Goal: Transaction & Acquisition: Obtain resource

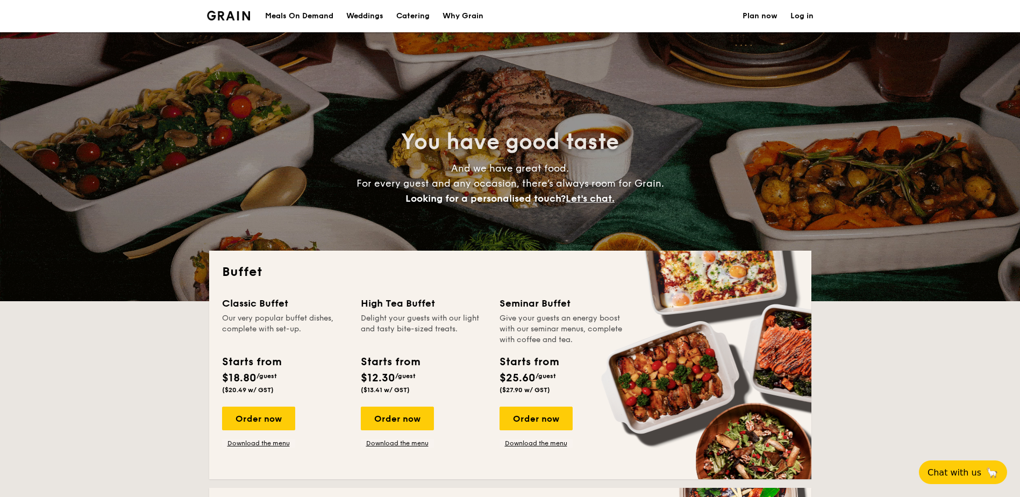
select select
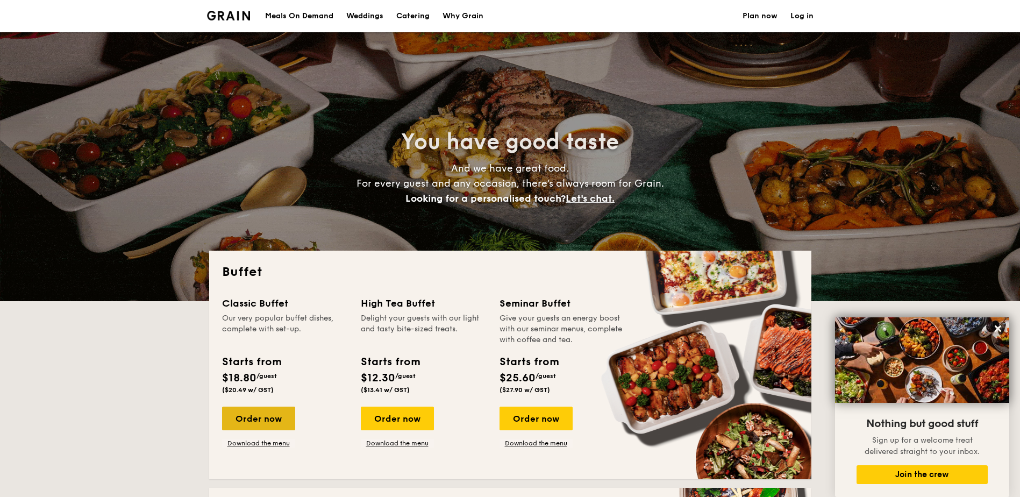
click at [278, 414] on div "Order now" at bounding box center [258, 418] width 73 height 24
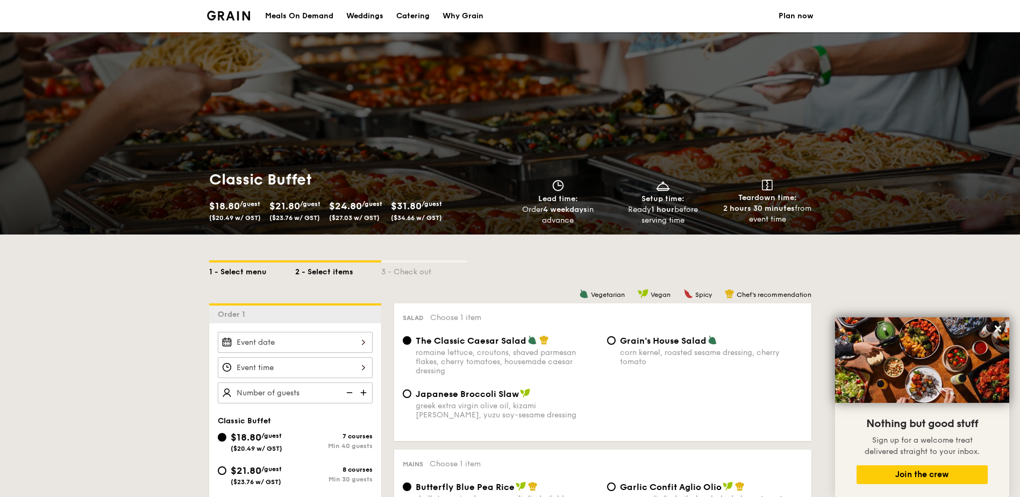
click at [231, 268] on div "1 - Select menu" at bounding box center [252, 269] width 86 height 15
select select
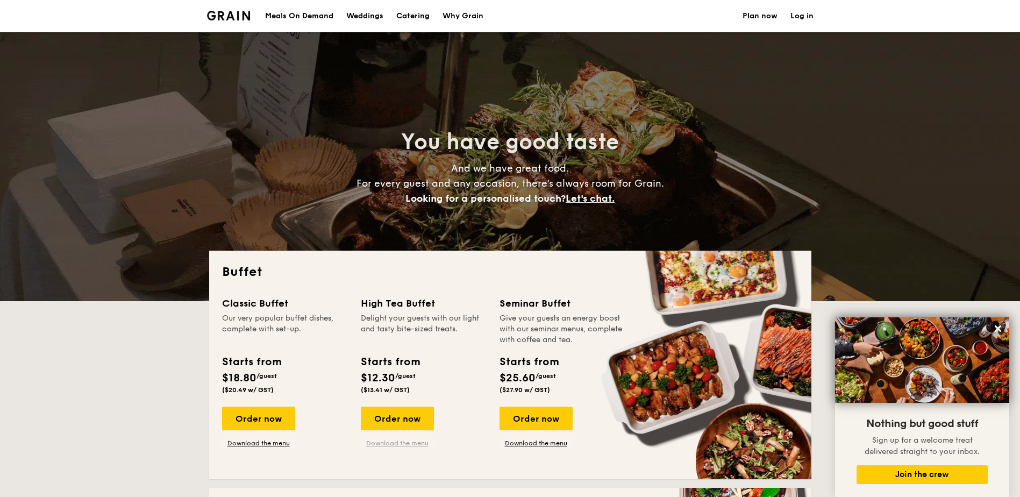
click at [402, 444] on link "Download the menu" at bounding box center [397, 443] width 73 height 9
